Goal: Communication & Community: Share content

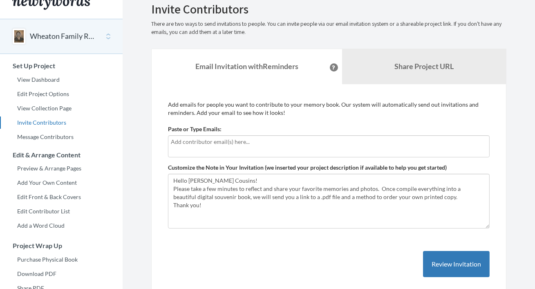
scroll to position [16, 0]
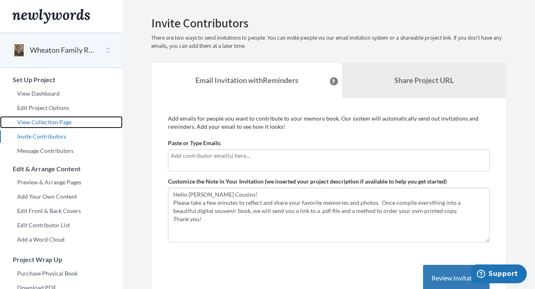
click at [50, 123] on link "View Collection Page" at bounding box center [61, 122] width 123 height 12
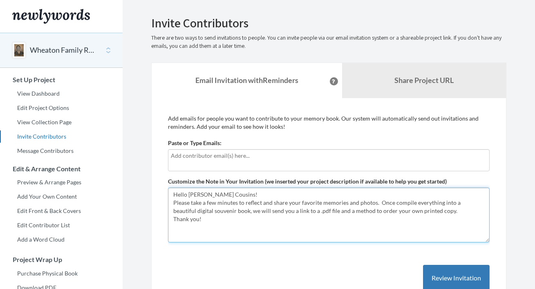
drag, startPoint x: 224, startPoint y: 220, endPoint x: 167, endPoint y: 199, distance: 60.6
click at [167, 199] on div "Add emails for people you want to contribute to your memory book. Our system wi…" at bounding box center [328, 211] width 355 height 226
paste textarea "on and share your favorite memories and photos of our recent family reunion. Yo…"
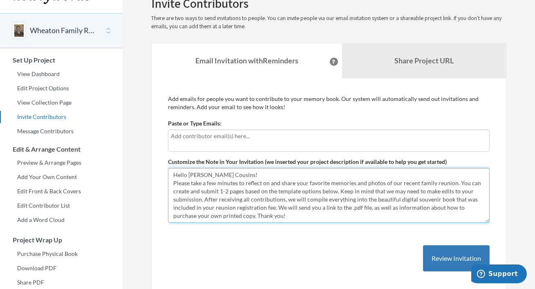
scroll to position [27, 0]
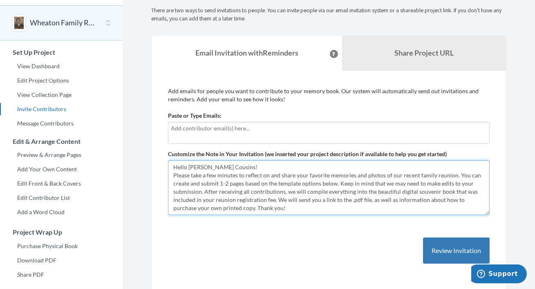
drag, startPoint x: 335, startPoint y: 182, endPoint x: 319, endPoint y: 183, distance: 15.9
click at [321, 182] on textarea "Hello [PERSON_NAME] Cousins! Please take a few minutes to reflect and share you…" at bounding box center [328, 187] width 321 height 55
click at [276, 182] on textarea "Hello [PERSON_NAME] Cousins! Please take a few minutes to reflect and share you…" at bounding box center [328, 187] width 321 height 55
click at [395, 191] on textarea "Hello [PERSON_NAME] Cousins! Please take a few minutes to reflect and share you…" at bounding box center [328, 187] width 321 height 55
click at [419, 191] on textarea "Hello [PERSON_NAME] Cousins! Please take a few minutes to reflect and share you…" at bounding box center [328, 187] width 321 height 55
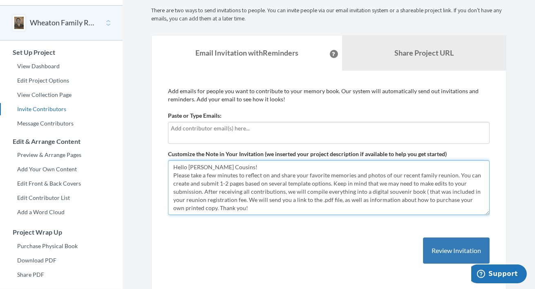
click at [444, 190] on textarea "Hello [PERSON_NAME] Cousins! Please take a few minutes to reflect and share you…" at bounding box center [328, 187] width 321 height 55
click at [210, 200] on textarea "Hello [PERSON_NAME] Cousins! Please take a few minutes to reflect and share you…" at bounding box center [328, 187] width 321 height 55
click at [235, 199] on textarea "Hello [PERSON_NAME] Cousins! Please take a few minutes to reflect and share you…" at bounding box center [328, 187] width 321 height 55
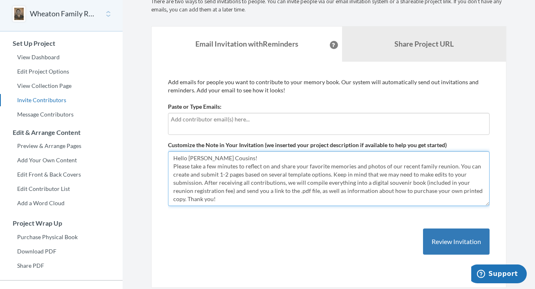
scroll to position [38, 0]
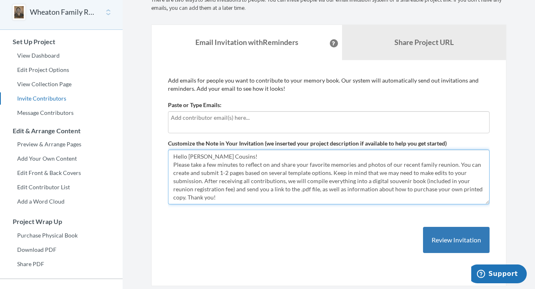
click at [234, 194] on textarea "Hello [PERSON_NAME] Cousins! Please take a few minutes to reflect and share you…" at bounding box center [328, 176] width 321 height 55
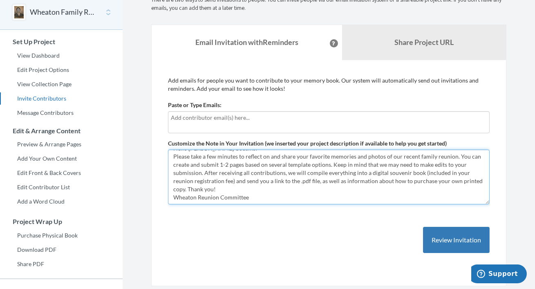
click at [199, 195] on textarea "Hello [PERSON_NAME] Cousins! Please take a few minutes to reflect and share you…" at bounding box center [328, 176] width 321 height 55
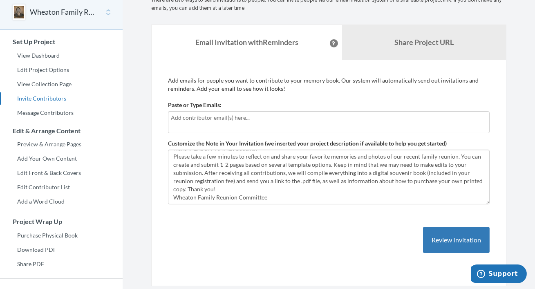
click at [230, 121] on div at bounding box center [328, 122] width 321 height 22
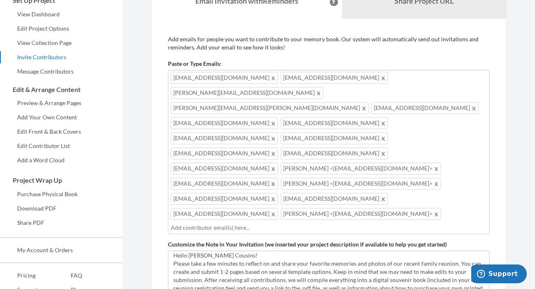
scroll to position [0, 0]
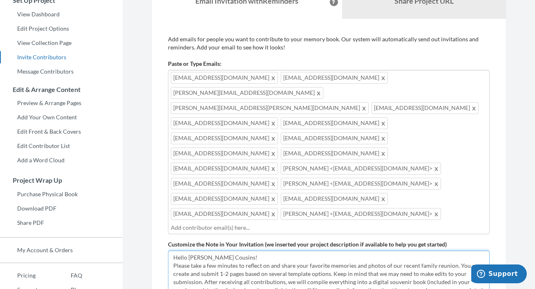
drag, startPoint x: 384, startPoint y: 203, endPoint x: 352, endPoint y: 205, distance: 31.5
click at [352, 250] on textarea "Hello [PERSON_NAME] Cousins! Please take a few minutes to reflect and share you…" at bounding box center [328, 277] width 321 height 55
click at [466, 250] on textarea "Hello [PERSON_NAME] Cousins! Please take a few minutes to reflect and share you…" at bounding box center [328, 277] width 321 height 55
click at [429, 250] on textarea "Hello [PERSON_NAME] Cousins! Please take a few minutes to reflect and share you…" at bounding box center [328, 277] width 321 height 55
click at [343, 250] on textarea "Hello [PERSON_NAME] Cousins! Please take a few minutes to reflect and share you…" at bounding box center [328, 277] width 321 height 55
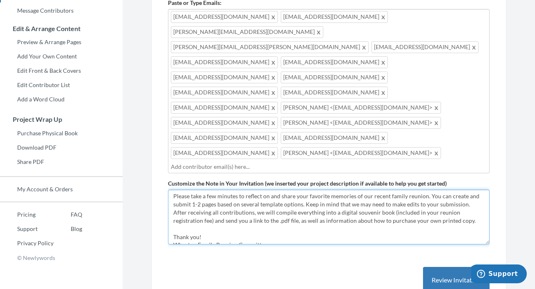
scroll to position [16, 0]
click at [242, 190] on textarea "Hello [PERSON_NAME] Cousins! Please take a few minutes to reflect and share you…" at bounding box center [328, 217] width 321 height 55
click at [423, 190] on textarea "Hello [PERSON_NAME] Cousins! Please take a few minutes to reflect and share you…" at bounding box center [328, 217] width 321 height 55
drag, startPoint x: 426, startPoint y: 135, endPoint x: 482, endPoint y: 132, distance: 56.9
click at [482, 190] on textarea "Hello [PERSON_NAME] Cousins! Please take a few minutes to reflect and share you…" at bounding box center [328, 217] width 321 height 55
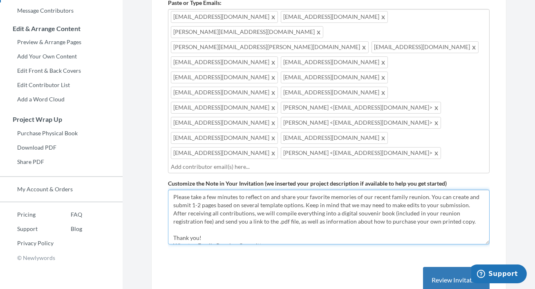
click at [447, 190] on textarea "Hello [PERSON_NAME] Cousins! Please take a few minutes to reflect and share you…" at bounding box center [328, 217] width 321 height 55
click at [466, 190] on textarea "Hello [PERSON_NAME] Cousins! Please take a few minutes to reflect and share you…" at bounding box center [328, 217] width 321 height 55
click at [250, 190] on textarea "Hello [PERSON_NAME] Cousins! Please take a few minutes to reflect and share you…" at bounding box center [328, 217] width 321 height 55
drag, startPoint x: 412, startPoint y: 144, endPoint x: 330, endPoint y: 143, distance: 82.5
click at [330, 190] on textarea "Hello [PERSON_NAME] Cousins! Please take a few minutes to reflect and share you…" at bounding box center [328, 217] width 321 height 55
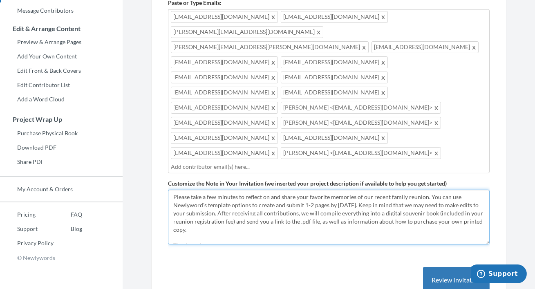
click at [303, 190] on textarea "Hello [PERSON_NAME] Cousins! Please take a few minutes to reflect and share you…" at bounding box center [328, 217] width 321 height 55
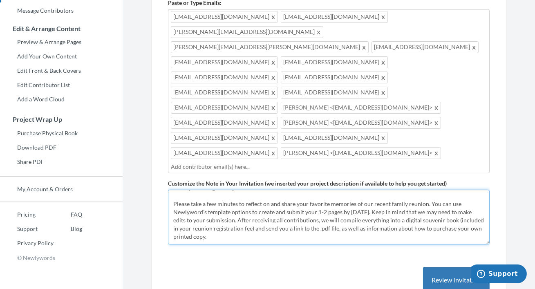
scroll to position [6, 0]
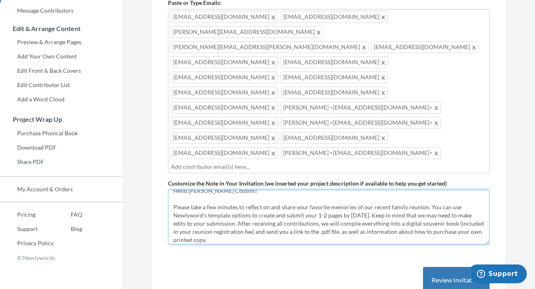
click at [402, 190] on textarea "Hello [PERSON_NAME] Cousins! Please take a few minutes to reflect and share you…" at bounding box center [328, 217] width 321 height 55
click at [257, 190] on textarea "Hello [PERSON_NAME] Cousins! Please take a few minutes to reflect and share you…" at bounding box center [328, 217] width 321 height 55
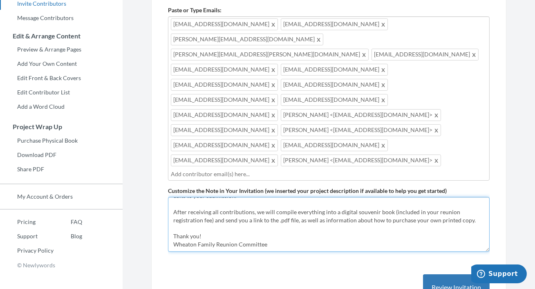
scroll to position [140, 0]
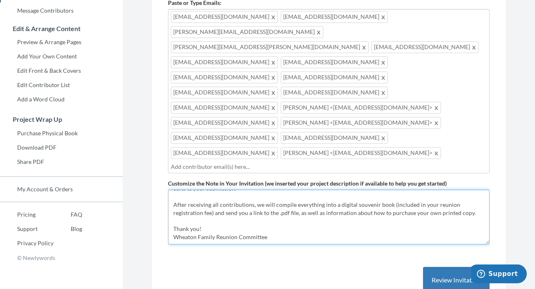
click at [277, 190] on textarea "Hello [PERSON_NAME] Cousins! Please take a few minutes to reflect and share you…" at bounding box center [328, 217] width 321 height 55
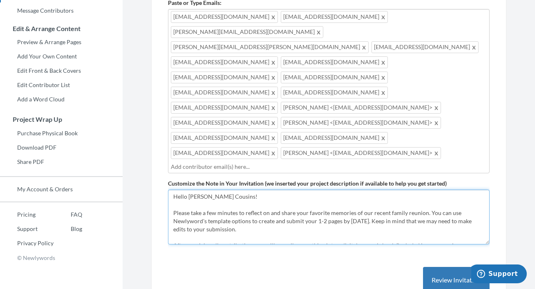
drag, startPoint x: 277, startPoint y: 175, endPoint x: 176, endPoint y: 71, distance: 144.1
click at [176, 71] on form "Paste or Type Emails: [EMAIL_ADDRESS][DOMAIN_NAME],[EMAIL_ADDRESS][DOMAIN_NAME]…" at bounding box center [328, 121] width 321 height 245
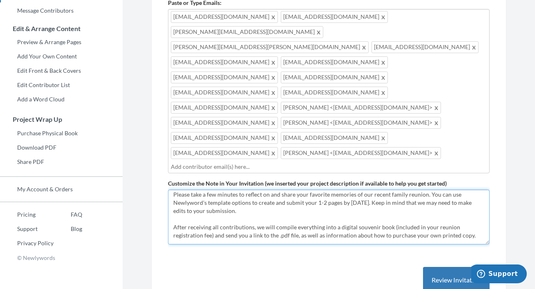
scroll to position [41, 0]
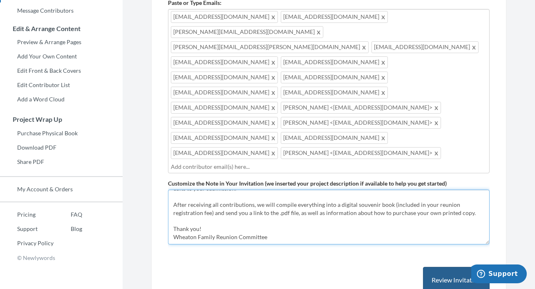
type textarea "Hello [PERSON_NAME] Cousins! Please take a few minutes to reflect on and share …"
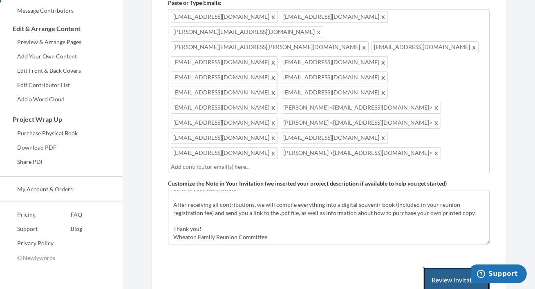
click at [456, 267] on button "Review Invitation" at bounding box center [456, 280] width 67 height 27
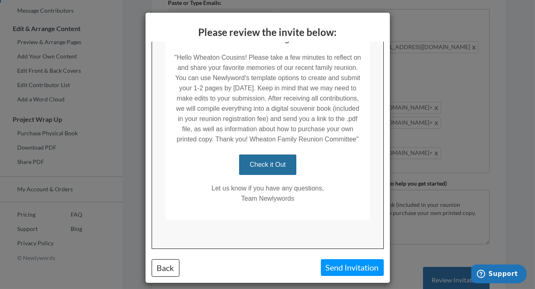
scroll to position [6, 0]
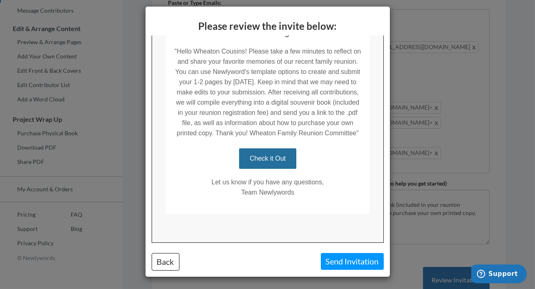
click at [294, 206] on td "Let us know if you have any questions, Team Newlywords" at bounding box center [267, 190] width 204 height 45
click at [338, 258] on button "Send Invitation" at bounding box center [352, 261] width 63 height 17
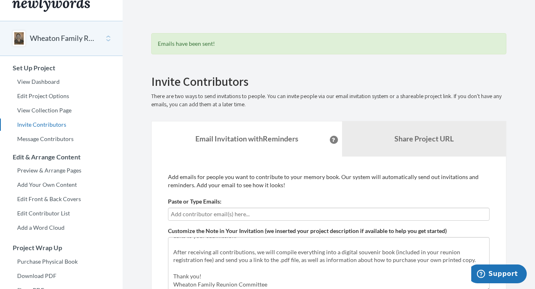
scroll to position [0, 0]
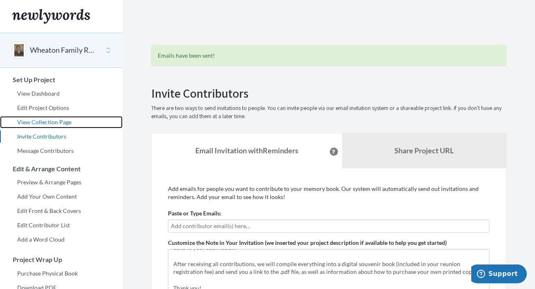
click at [45, 121] on link "View Collection Page" at bounding box center [61, 122] width 123 height 12
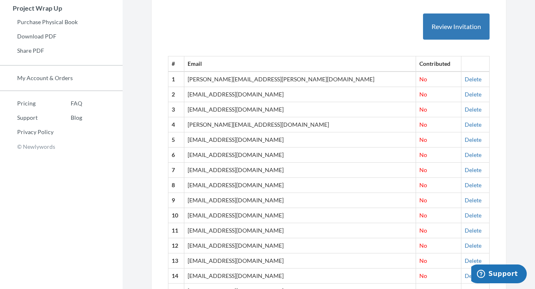
scroll to position [251, 0]
